Goal: Transaction & Acquisition: Purchase product/service

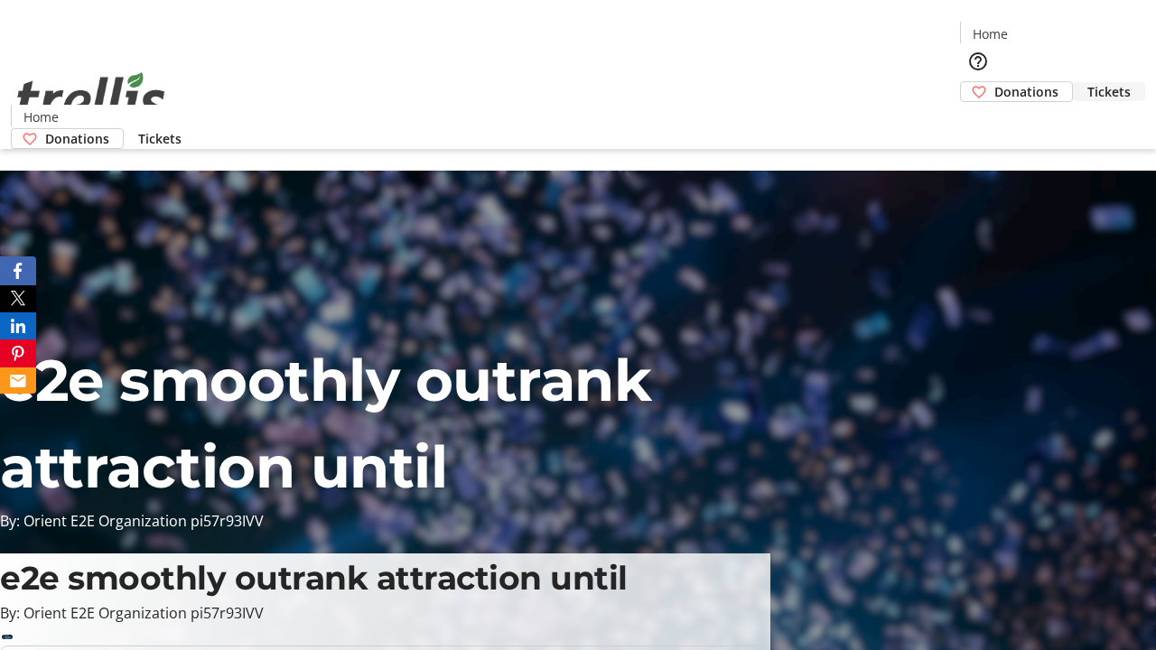
click at [1087, 82] on span "Tickets" at bounding box center [1108, 91] width 43 height 19
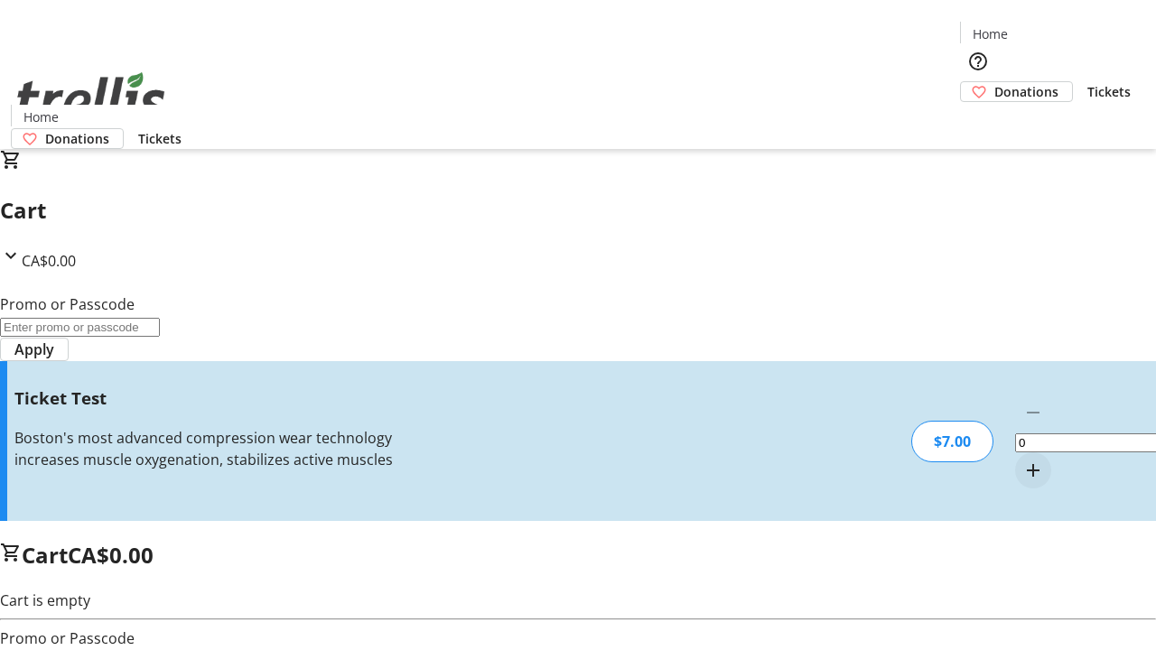
click at [1022, 460] on mat-icon "Increment by one" at bounding box center [1033, 471] width 22 height 22
type input "1"
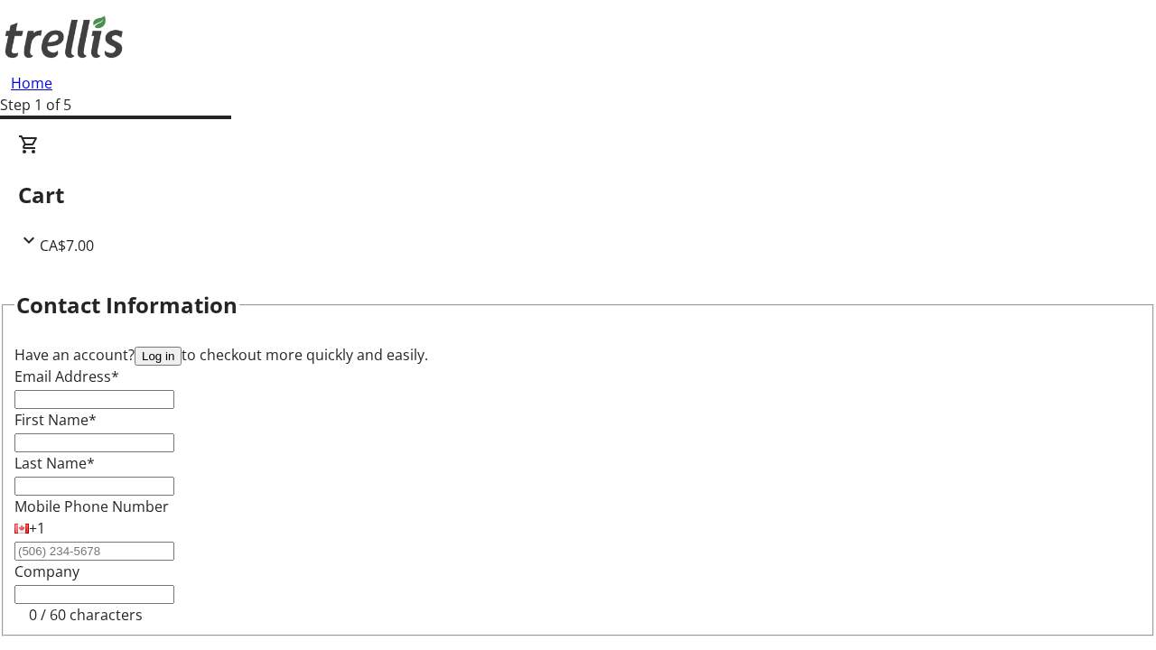
click at [182, 347] on button "Log in" at bounding box center [158, 356] width 47 height 19
